Goal: Navigation & Orientation: Find specific page/section

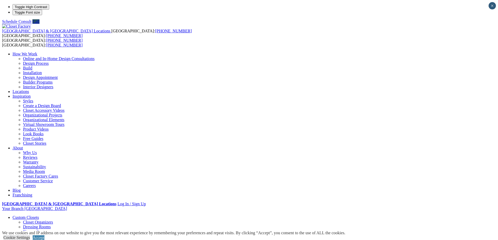
drag, startPoint x: 480, startPoint y: 129, endPoint x: 468, endPoint y: 125, distance: 12.9
